Goal: Task Accomplishment & Management: Manage account settings

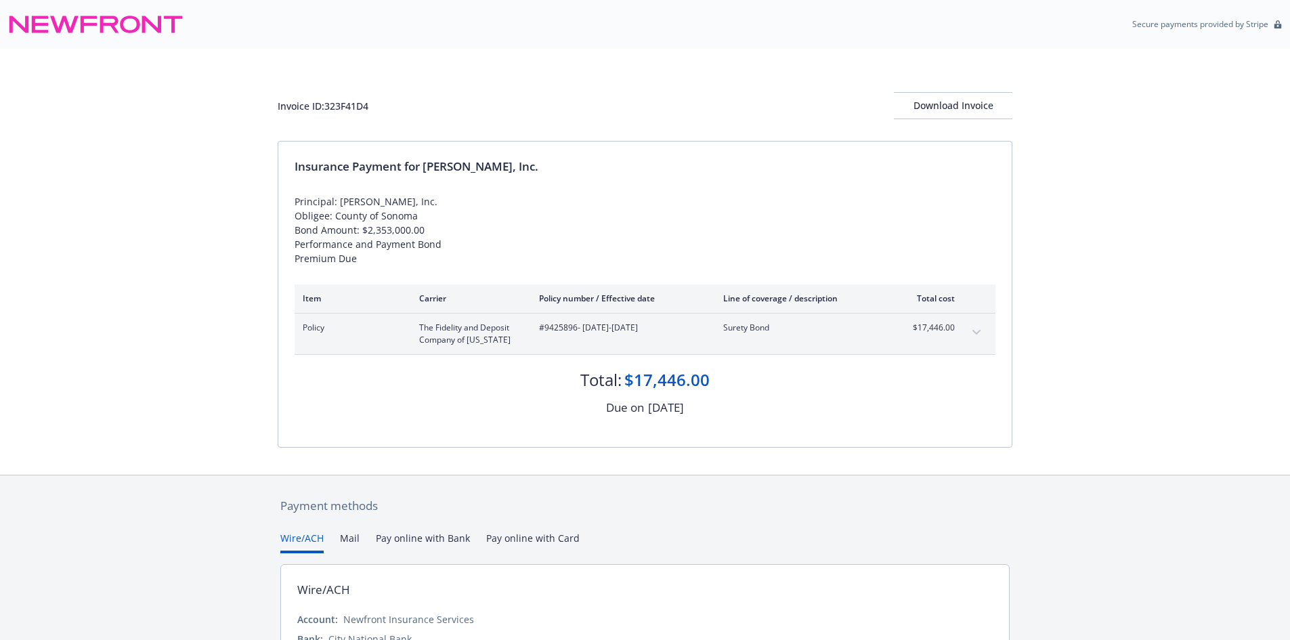
click at [353, 99] on div "Invoice ID: 323F41D4" at bounding box center [323, 106] width 91 height 14
copy div "323F41D4"
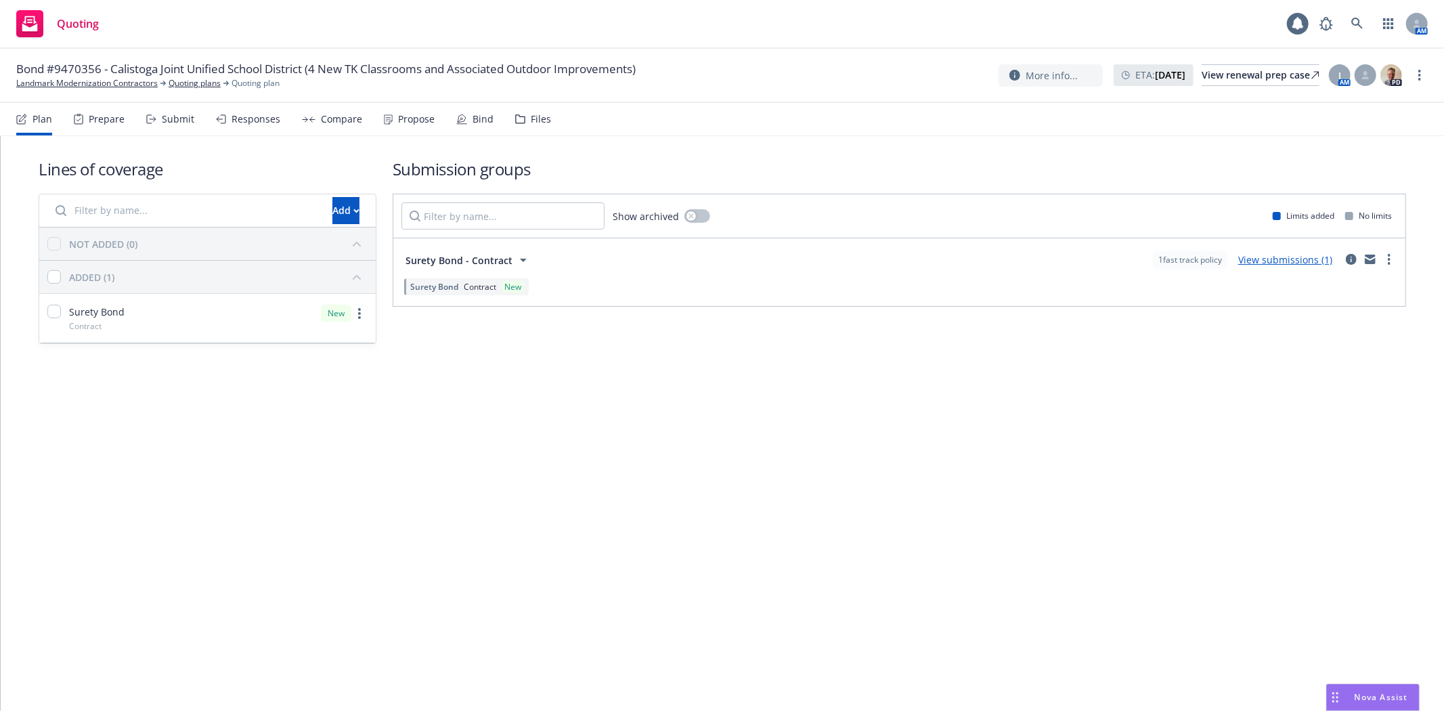
click at [90, 72] on span "Bond #9470356 - Calistoga Joint Unified School District (4 New TK Classrooms an…" at bounding box center [326, 69] width 620 height 16
copy span "9470356"
click at [186, 86] on link "Quoting plans" at bounding box center [195, 83] width 52 height 12
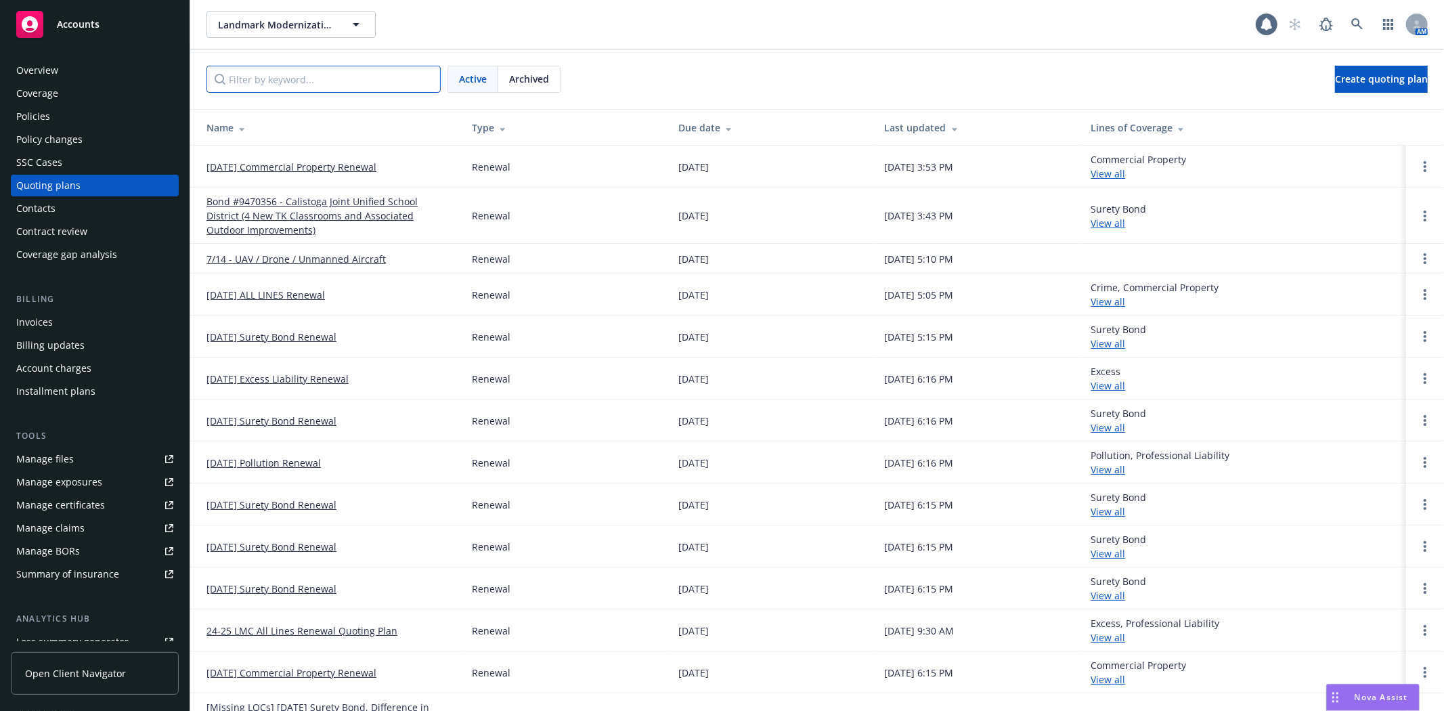
click at [339, 78] on input "Filter by keyword..." at bounding box center [324, 79] width 234 height 27
paste input "9470356"
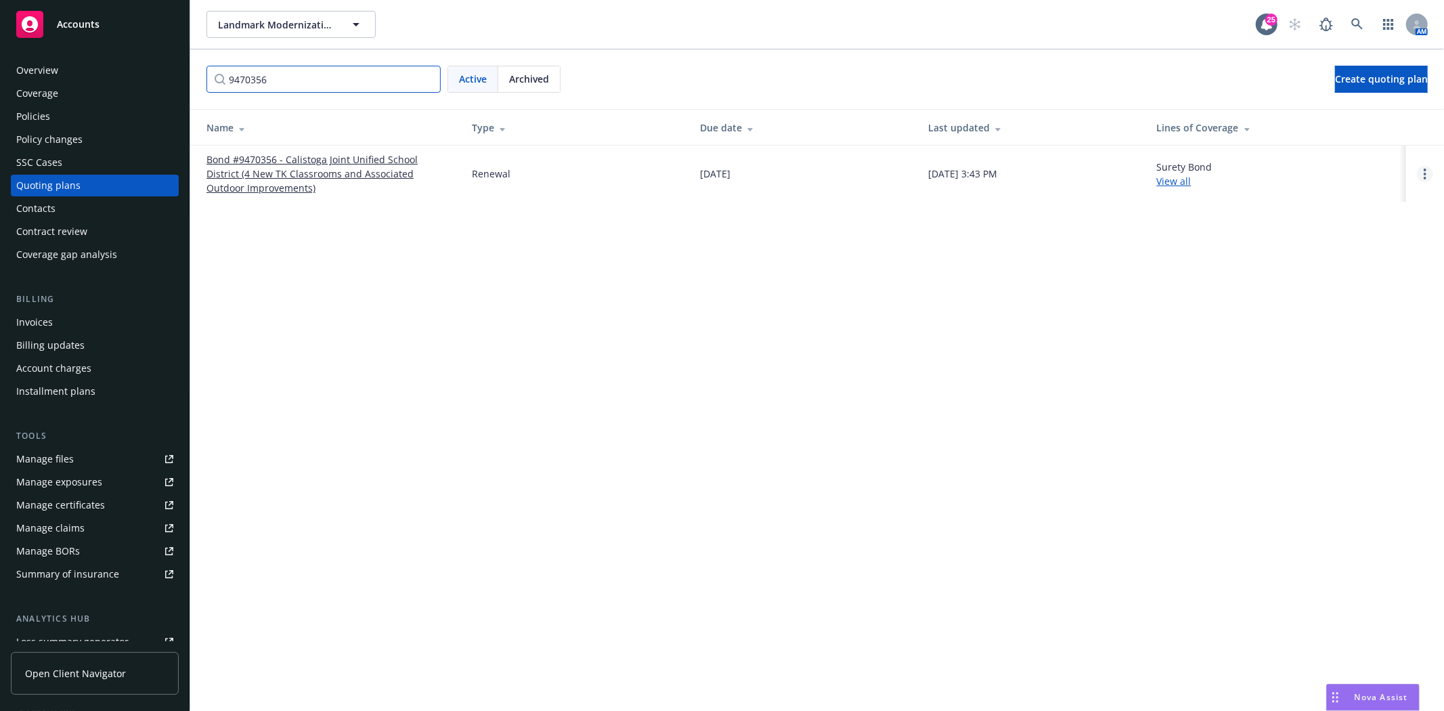
type input "9470356"
click at [1420, 179] on link "Open options" at bounding box center [1425, 174] width 16 height 16
click at [1351, 167] on span "Archive" at bounding box center [1330, 163] width 66 height 13
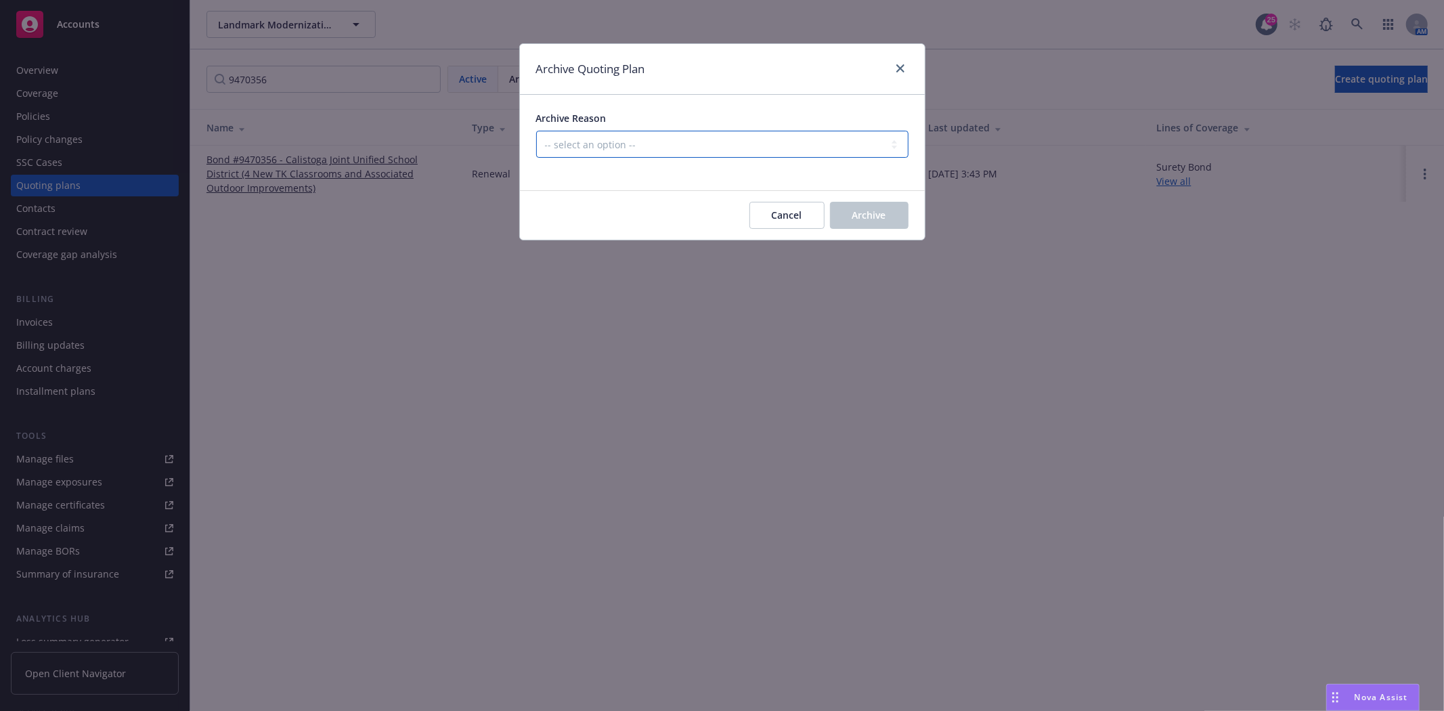
click at [664, 148] on select "-- select an option -- All policies in this renewal plan are auto-renewed Creat…" at bounding box center [722, 144] width 372 height 27
select select "ARCHIVED_RENEWAL_POLICY_AUTO_RENEWED"
click at [536, 131] on select "-- select an option -- All policies in this renewal plan are auto-renewed Creat…" at bounding box center [722, 144] width 372 height 27
click at [879, 219] on span "Archive" at bounding box center [869, 215] width 34 height 13
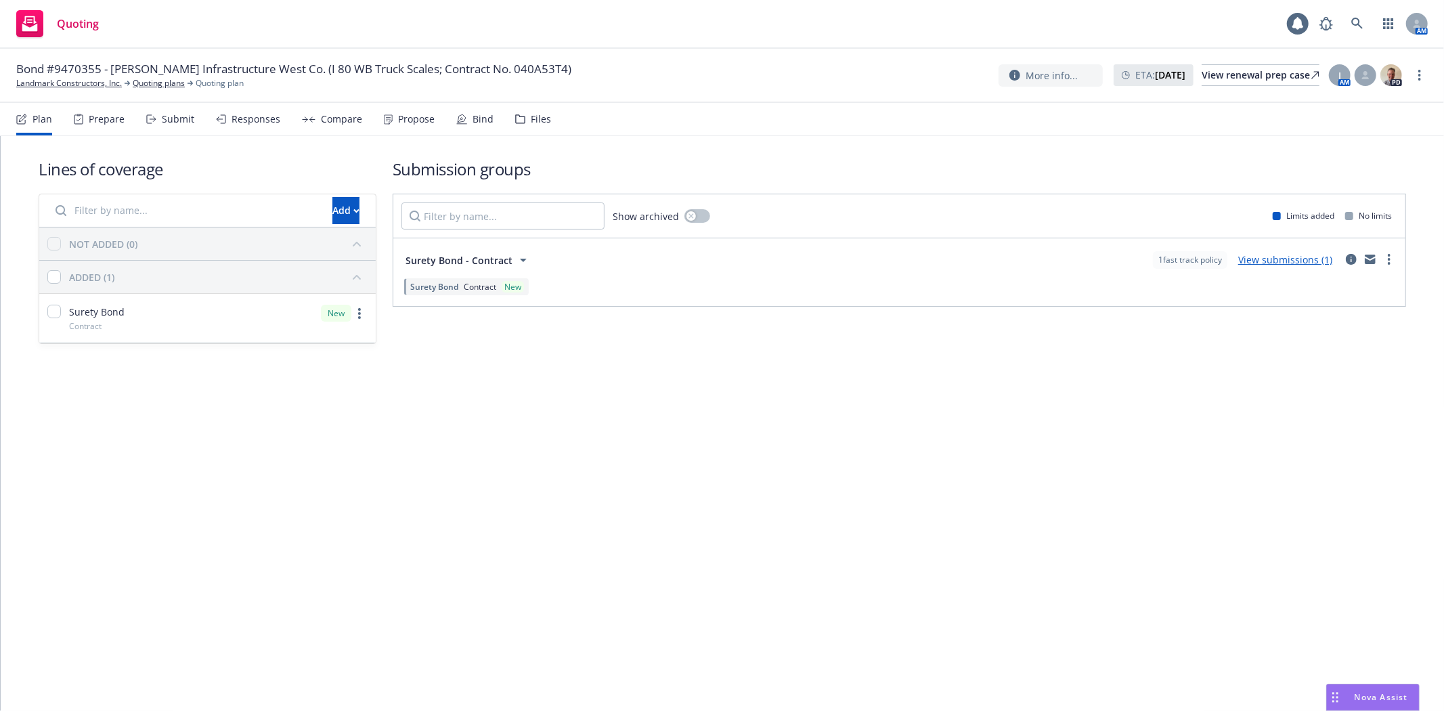
click at [82, 70] on span "Bond #9470355 - [PERSON_NAME] Infrastructure West Co. (I 80 WB Truck Scales; Co…" at bounding box center [293, 69] width 555 height 16
copy span "9470355"
click at [148, 82] on link "Quoting plans" at bounding box center [159, 83] width 52 height 12
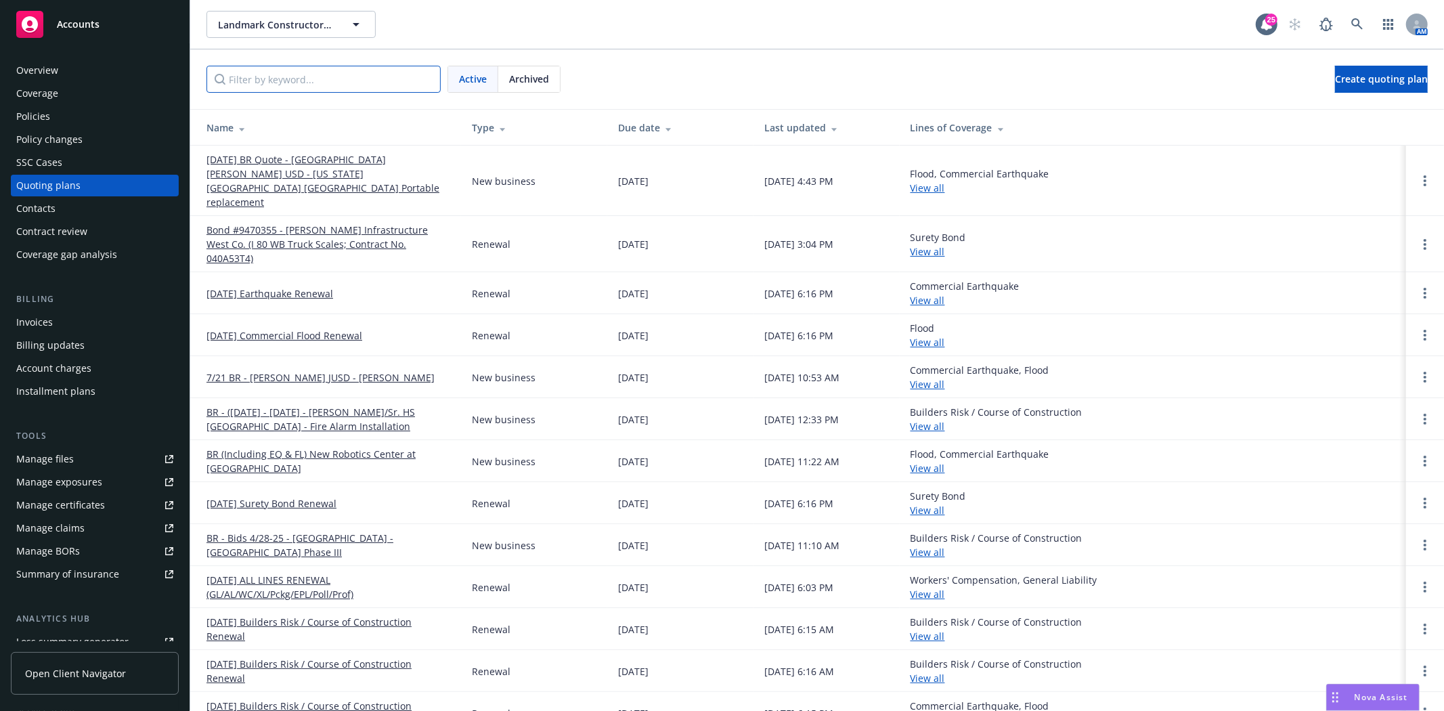
click at [328, 85] on input "Filter by keyword..." at bounding box center [324, 79] width 234 height 27
paste input "9470355"
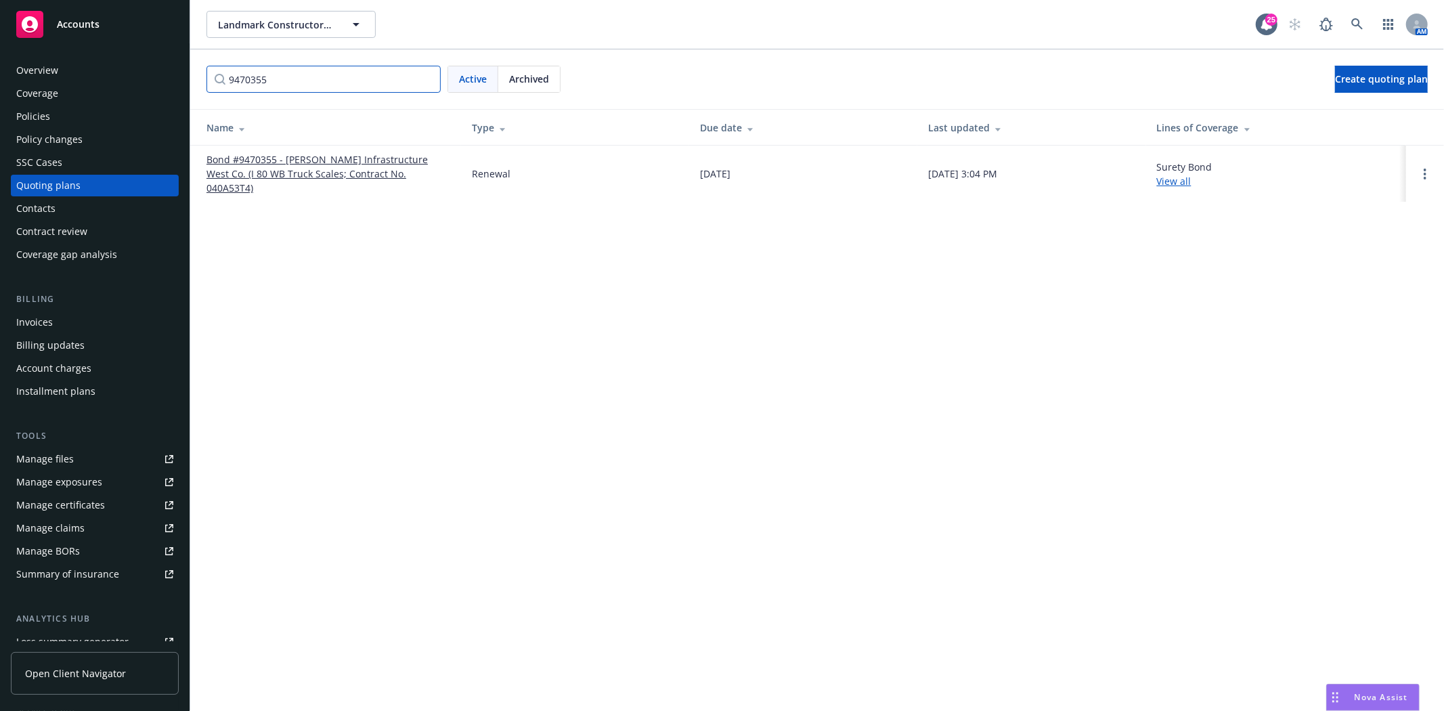
type input "9470355"
click at [1429, 170] on link "Open options" at bounding box center [1425, 174] width 16 height 16
click at [1355, 152] on span "Archive" at bounding box center [1330, 156] width 66 height 13
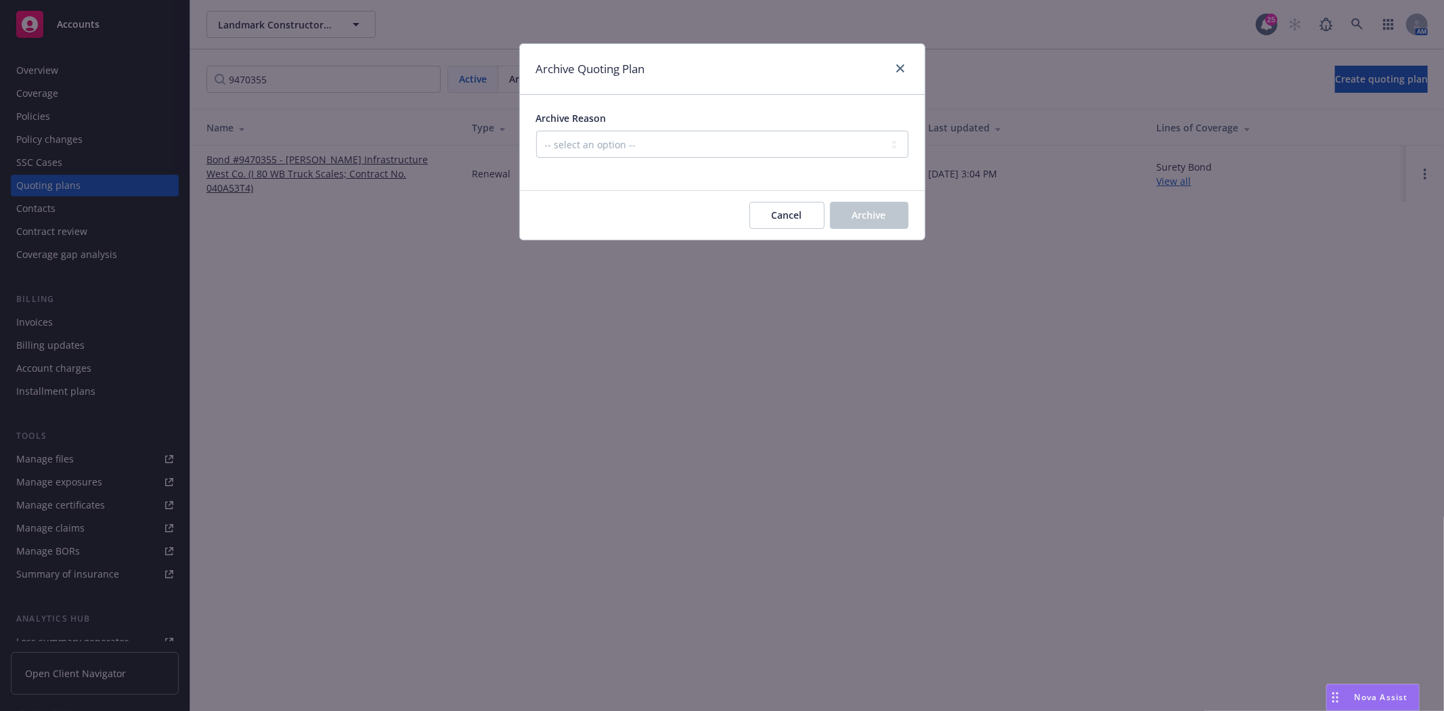
click at [777, 159] on div at bounding box center [722, 166] width 372 height 16
click at [741, 126] on div "Archive Reason -- select an option -- All policies in this renewal plan are aut…" at bounding box center [722, 134] width 372 height 47
click at [728, 148] on select "-- select an option -- All policies in this renewal plan are auto-renewed Creat…" at bounding box center [722, 144] width 372 height 27
click at [536, 131] on select "-- select an option -- All policies in this renewal plan are auto-renewed Creat…" at bounding box center [722, 144] width 372 height 27
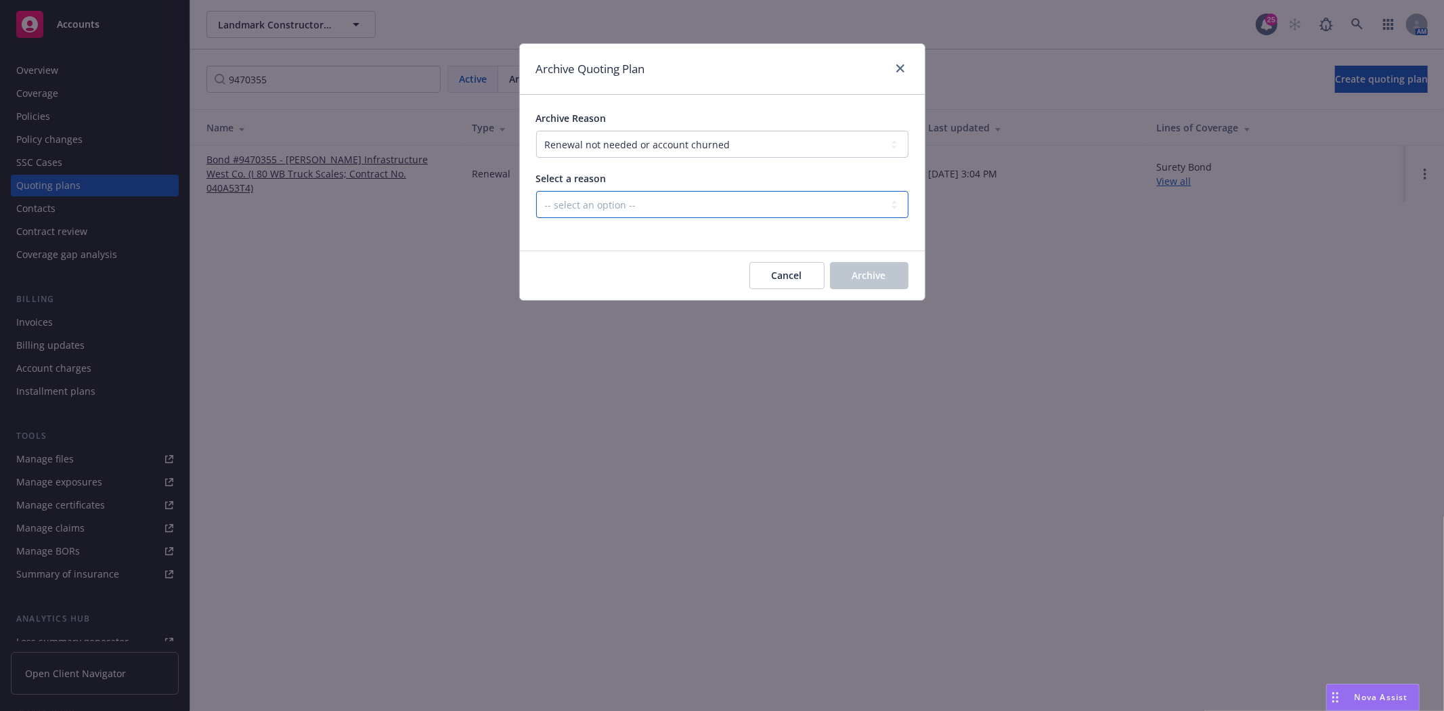
click at [680, 211] on select "-- select an option -- Blocked Client acquired, or no longer in business Client…" at bounding box center [722, 204] width 372 height 27
click at [628, 152] on select "-- select an option -- All policies in this renewal plan are auto-renewed Creat…" at bounding box center [722, 144] width 372 height 27
select select "ARCHIVED_RENEWAL_POLICY_AUTO_RENEWED"
click at [536, 131] on select "-- select an option -- All policies in this renewal plan are auto-renewed Creat…" at bounding box center [722, 144] width 372 height 27
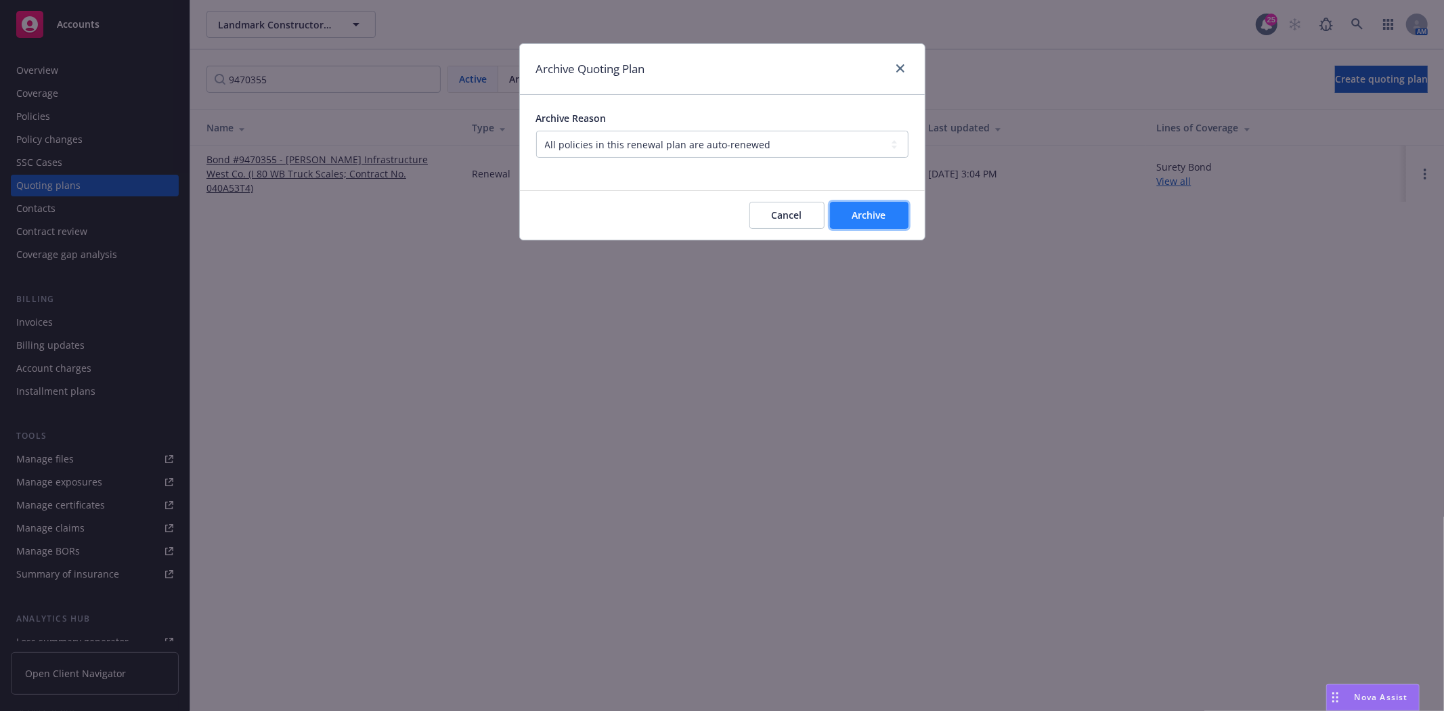
click at [849, 209] on button "Archive" at bounding box center [869, 215] width 79 height 27
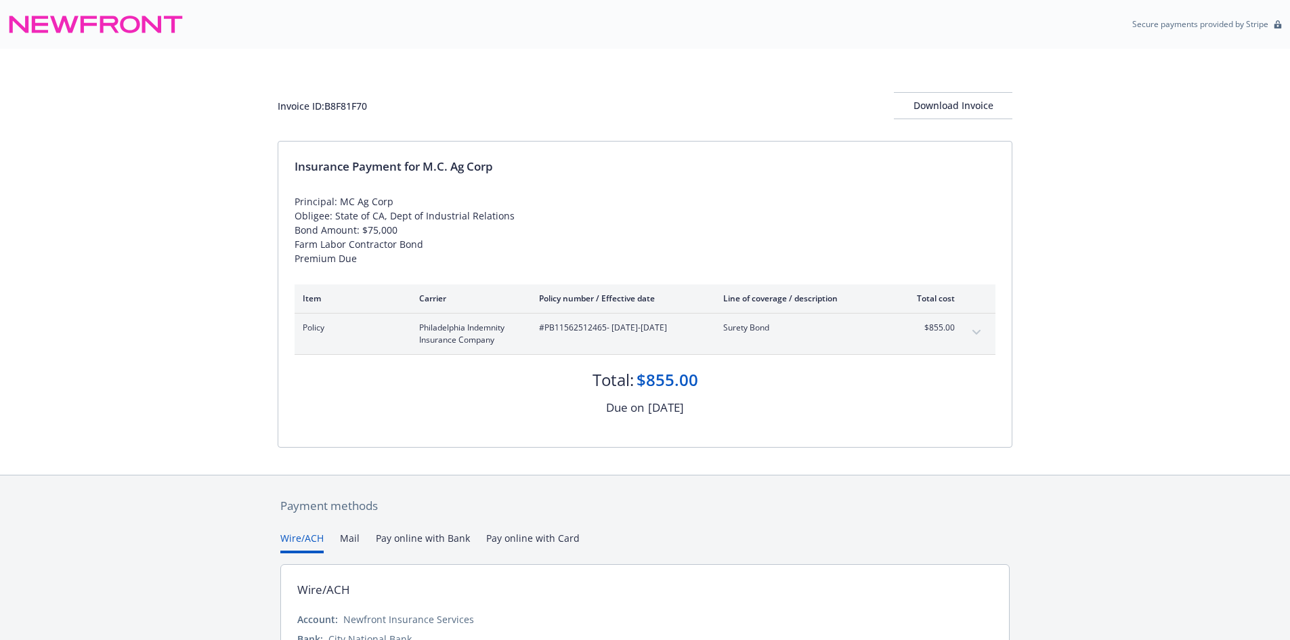
click at [341, 102] on div "Invoice ID: B8F81F70" at bounding box center [322, 106] width 89 height 14
copy div "B8F81F70"
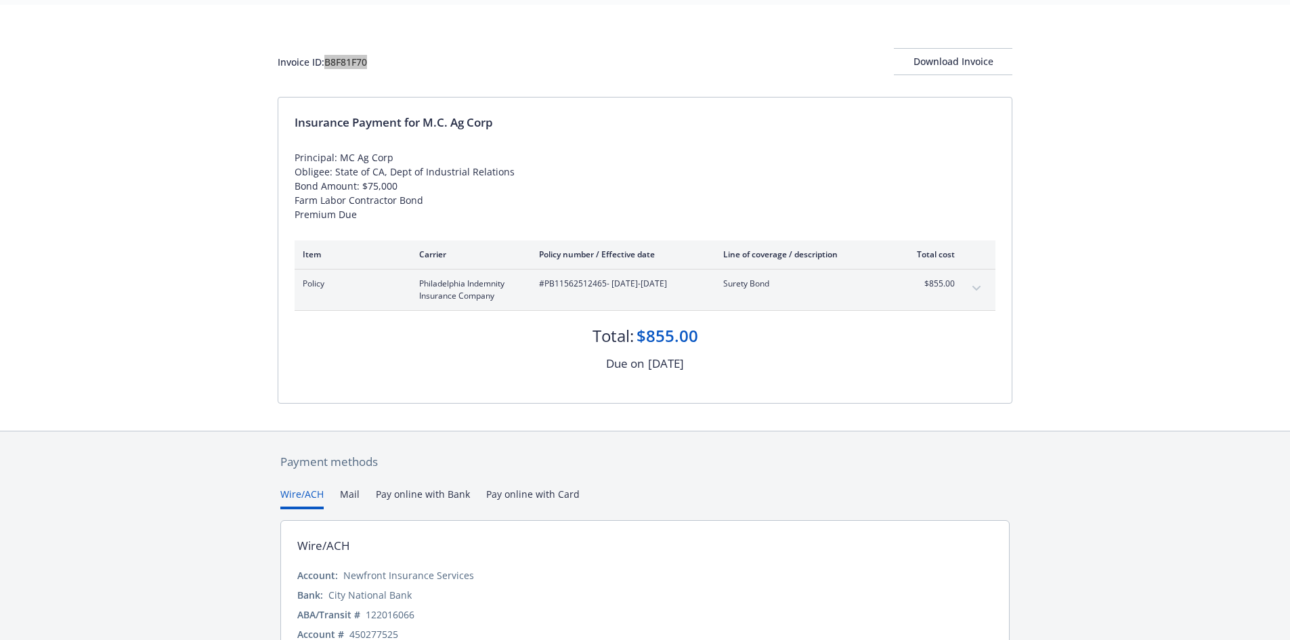
scroll to position [68, 0]
